Goal: Download file/media

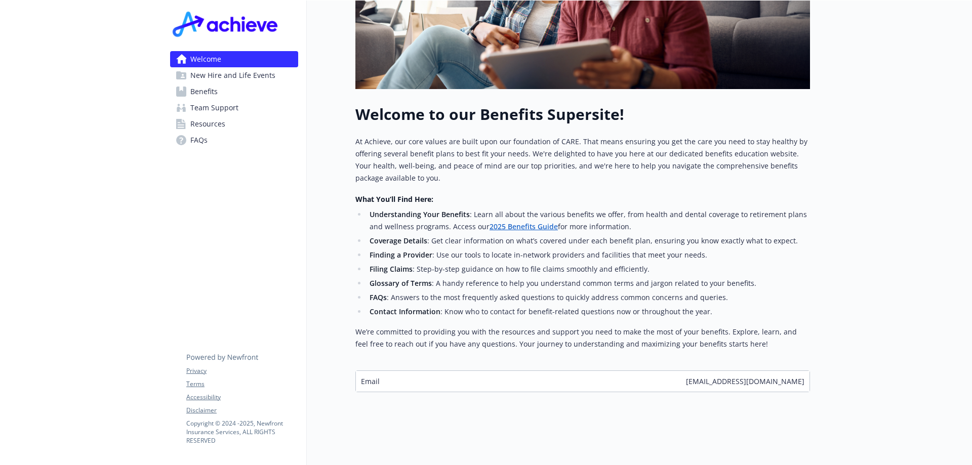
scroll to position [265, 0]
click at [498, 222] on link "2025 Benefits Guide" at bounding box center [524, 227] width 68 height 10
